Goal: Check status

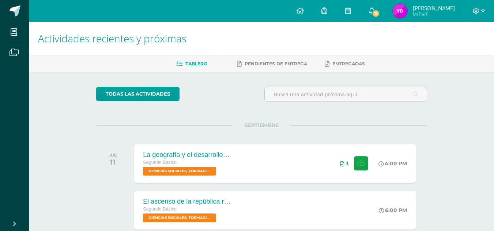
click at [406, 11] on span "[PERSON_NAME] Mi Perfil" at bounding box center [423, 11] width 65 height 15
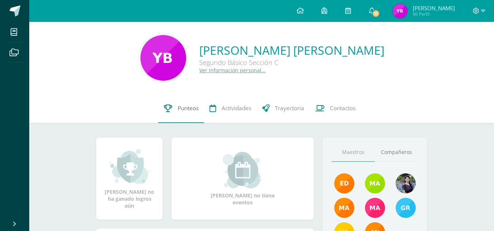
click at [197, 110] on span "Punteos" at bounding box center [188, 109] width 21 height 8
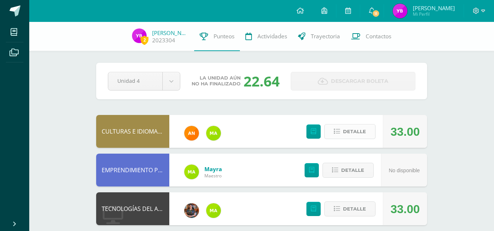
click at [351, 137] on span "Detalle" at bounding box center [354, 132] width 23 height 14
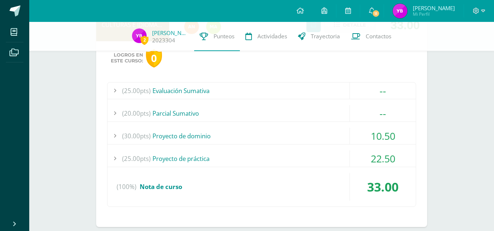
scroll to position [112, 0]
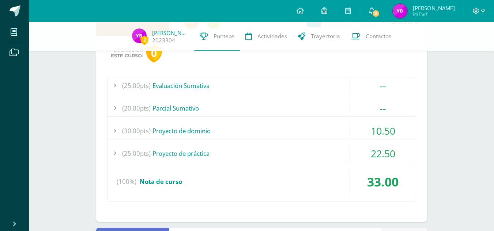
click at [295, 133] on div "(30.00pts) Proyecto de dominio" at bounding box center [261, 131] width 308 height 16
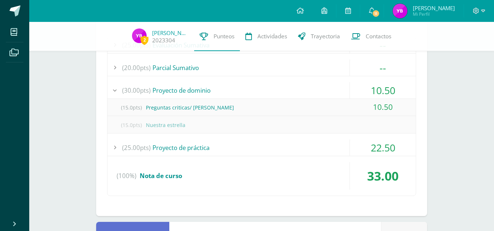
scroll to position [154, 0]
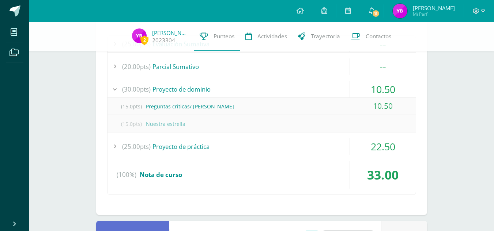
click at [302, 140] on div "(25.00pts) Proyecto de práctica" at bounding box center [261, 147] width 308 height 16
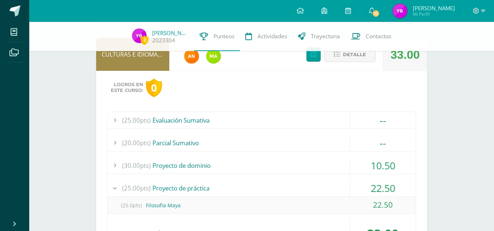
scroll to position [77, 0]
